Goal: Contribute content: Add original content to the website for others to see

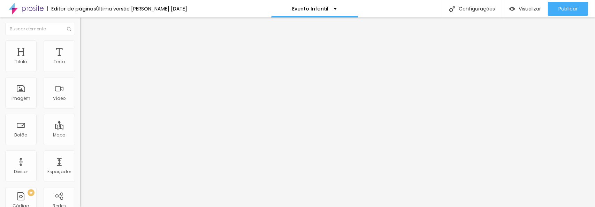
click at [86, 48] on font "Estilo" at bounding box center [91, 45] width 11 height 6
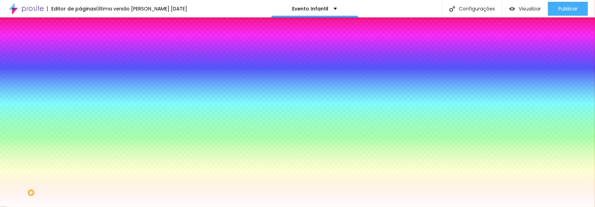
click at [84, 64] on font "Trocar imagem" at bounding box center [101, 61] width 34 height 6
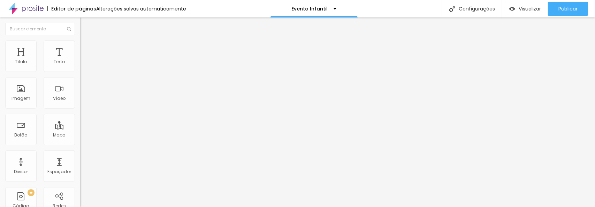
click at [86, 47] on font "Estilo" at bounding box center [91, 45] width 11 height 6
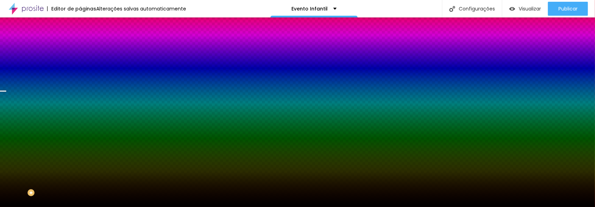
click at [84, 64] on font "Trocar imagem" at bounding box center [101, 61] width 34 height 6
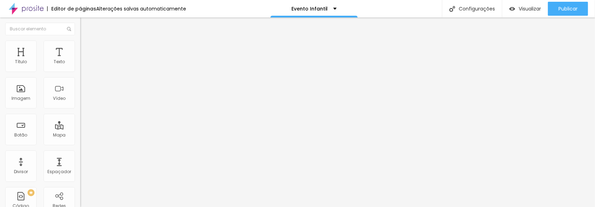
click at [85, 25] on img "button" at bounding box center [88, 26] width 6 height 6
click at [80, 59] on div "Adicionar imagem" at bounding box center [120, 56] width 80 height 5
click at [80, 60] on span "Adicionar imagem" at bounding box center [102, 57] width 45 height 6
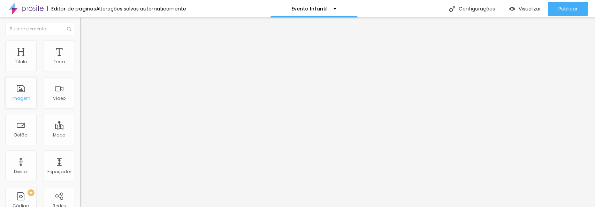
click at [26, 94] on div "Imagem" at bounding box center [20, 92] width 31 height 31
click at [84, 60] on font "Adicionar imagem" at bounding box center [104, 57] width 41 height 6
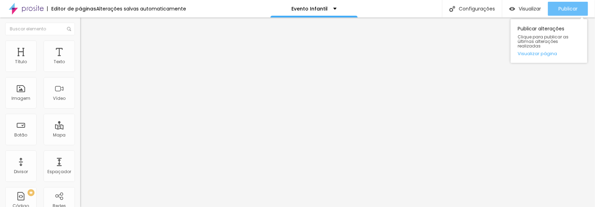
click at [574, 10] on font "Publicar" at bounding box center [567, 8] width 19 height 7
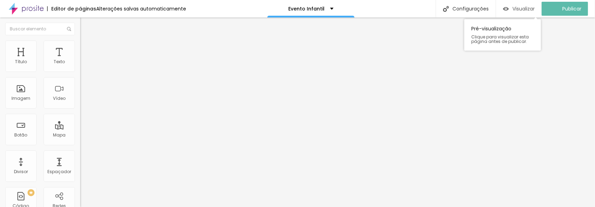
click at [522, 8] on font "Visualizar" at bounding box center [523, 8] width 22 height 7
